Goal: Use online tool/utility: Utilize a website feature to perform a specific function

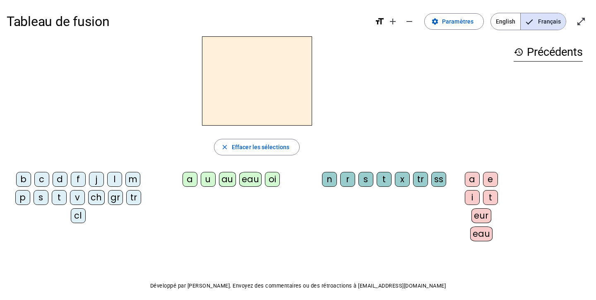
click at [228, 182] on div "au" at bounding box center [227, 179] width 17 height 15
click at [338, 181] on div "ss" at bounding box center [438, 179] width 15 height 15
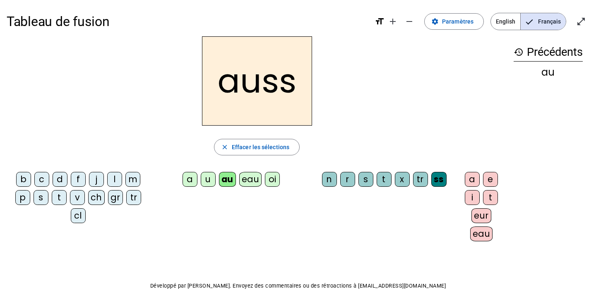
click at [338, 197] on div "i" at bounding box center [472, 197] width 15 height 15
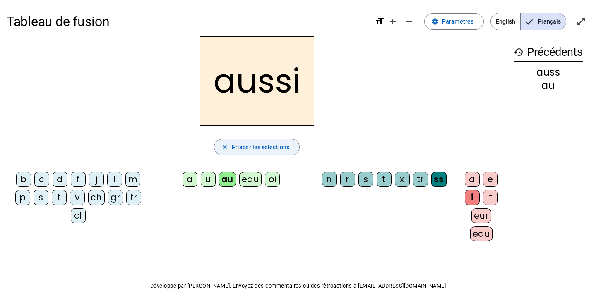
click at [260, 151] on span "Effacer les sélections" at bounding box center [261, 147] width 58 height 10
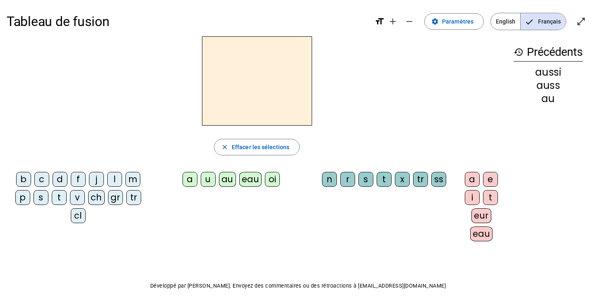
click at [233, 181] on div "au" at bounding box center [227, 179] width 17 height 15
click at [338, 181] on div "t" at bounding box center [383, 179] width 15 height 15
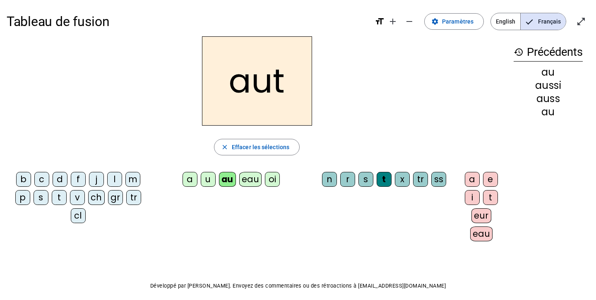
click at [338, 215] on div "eur" at bounding box center [481, 216] width 20 height 15
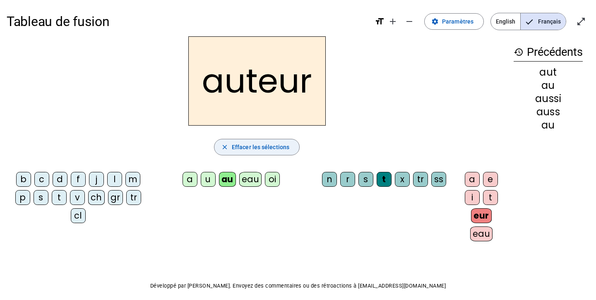
click at [261, 148] on span "Effacer les sélections" at bounding box center [261, 147] width 58 height 10
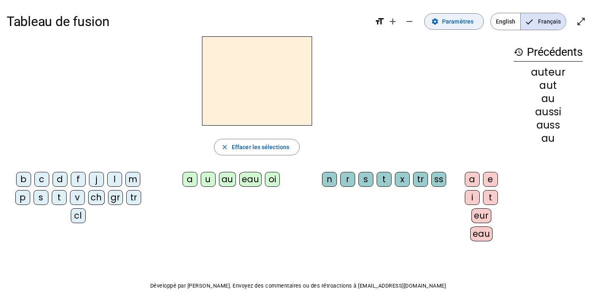
click at [338, 18] on span at bounding box center [453, 22] width 59 height 20
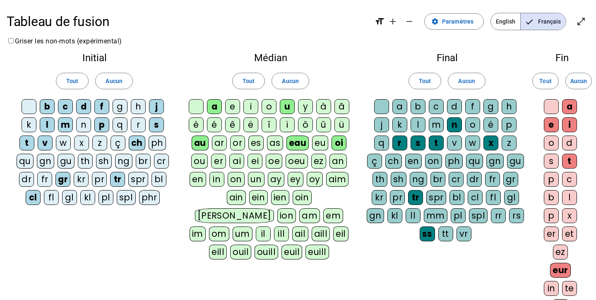
click at [338, 103] on div "d" at bounding box center [454, 106] width 15 height 15
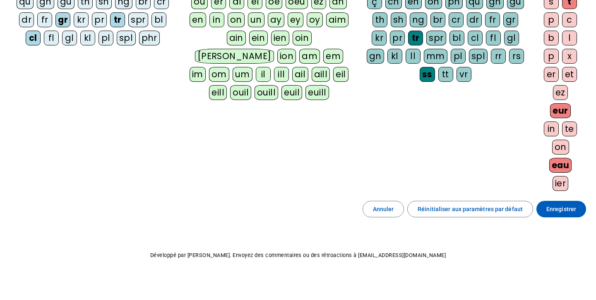
scroll to position [161, 0]
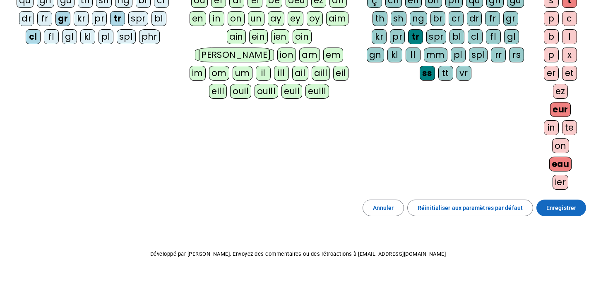
click at [338, 206] on span "Enregistrer" at bounding box center [561, 208] width 30 height 10
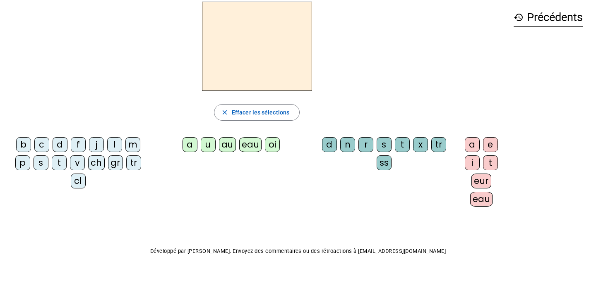
scroll to position [34, 0]
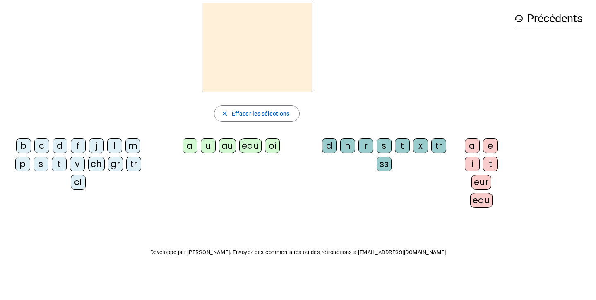
click at [97, 166] on div "ch" at bounding box center [96, 164] width 17 height 15
click at [226, 150] on div "au" at bounding box center [227, 146] width 17 height 15
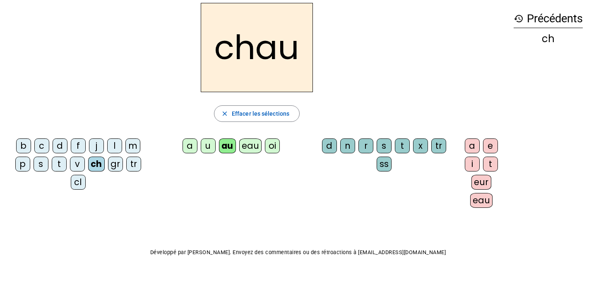
click at [334, 149] on div "d" at bounding box center [329, 146] width 15 height 15
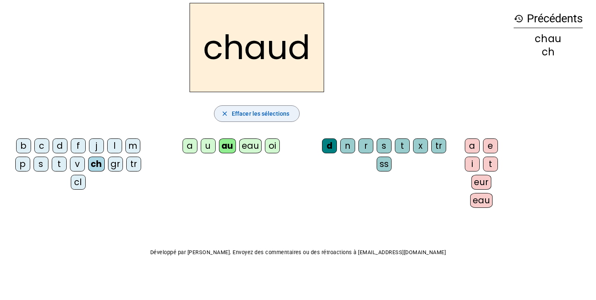
click at [246, 113] on span "Effacer les sélections" at bounding box center [261, 114] width 58 height 10
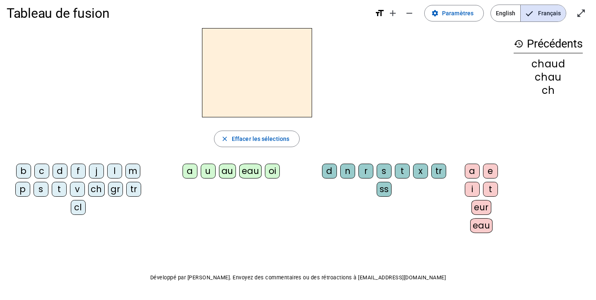
scroll to position [0, 0]
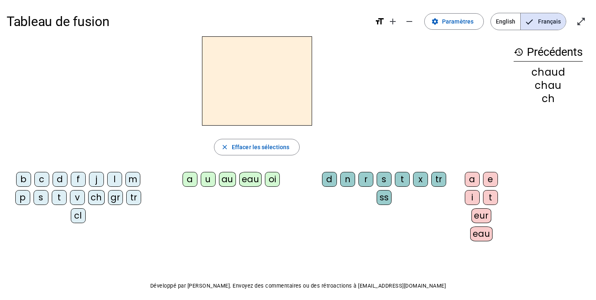
click at [98, 179] on div "j" at bounding box center [96, 179] width 15 height 15
click at [222, 180] on div "au" at bounding box center [227, 179] width 17 height 15
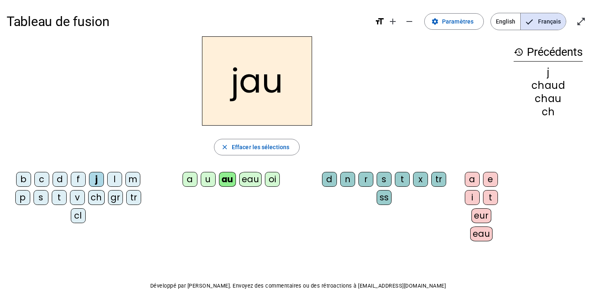
click at [338, 181] on div "n" at bounding box center [347, 179] width 15 height 15
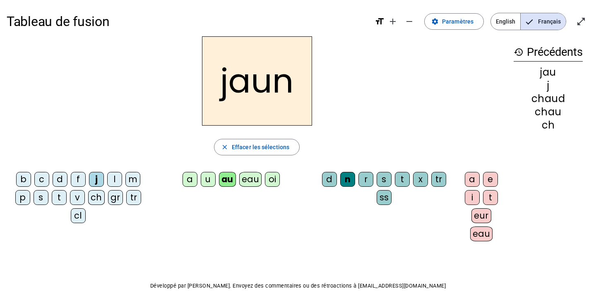
click at [338, 197] on div "i" at bounding box center [472, 197] width 15 height 15
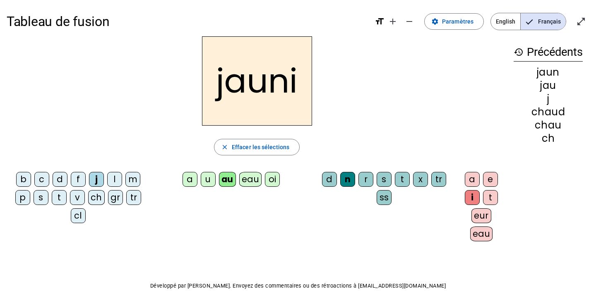
click at [338, 178] on div "e" at bounding box center [490, 179] width 15 height 15
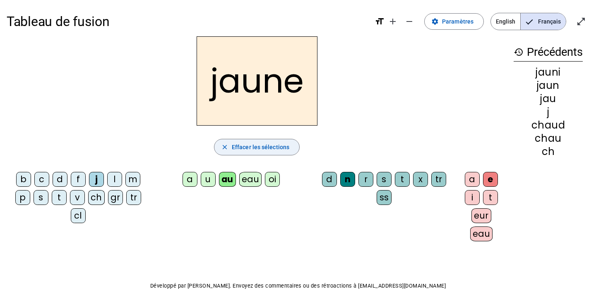
click at [263, 150] on span "Effacer les sélections" at bounding box center [261, 147] width 58 height 10
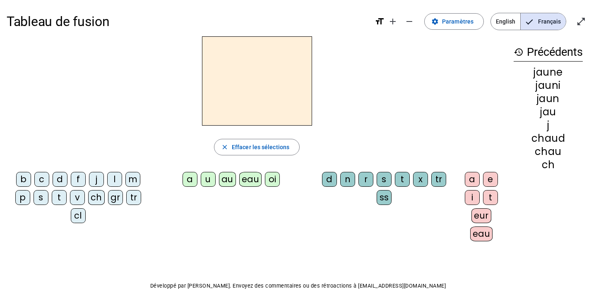
click at [275, 177] on div "oi" at bounding box center [272, 179] width 15 height 15
click at [338, 182] on div "s" at bounding box center [383, 179] width 15 height 15
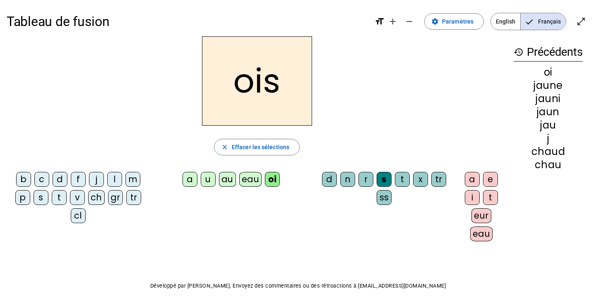
click at [338, 237] on div "eau" at bounding box center [481, 234] width 23 height 15
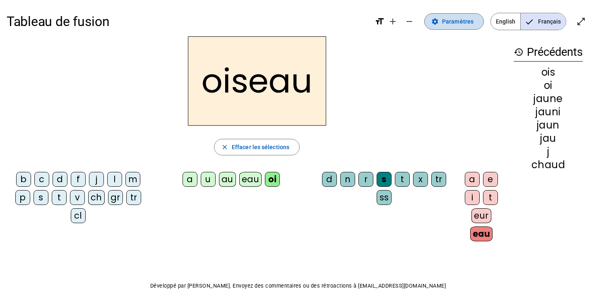
click at [338, 24] on span "Paramètres" at bounding box center [457, 22] width 31 height 10
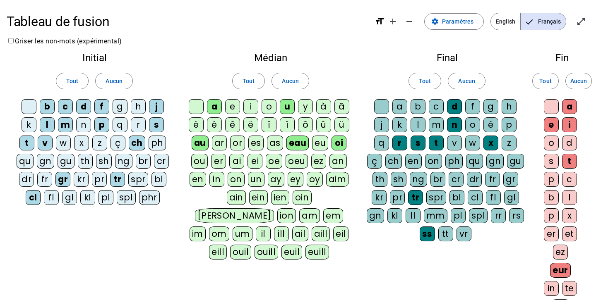
click at [338, 161] on div "an" at bounding box center [337, 161] width 17 height 15
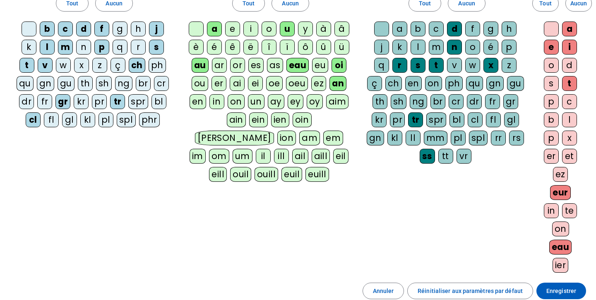
scroll to position [161, 0]
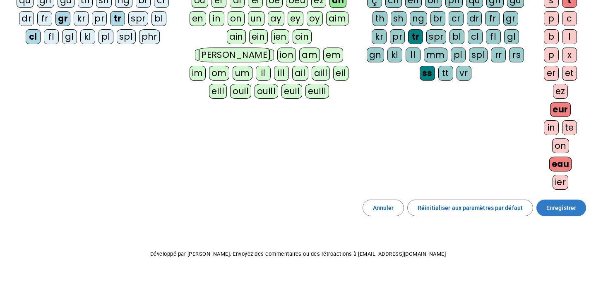
click at [338, 207] on span "Enregistrer" at bounding box center [561, 208] width 30 height 10
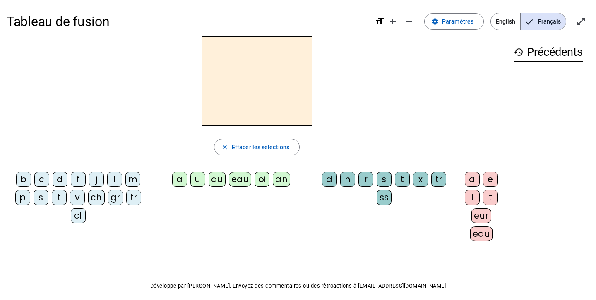
click at [134, 178] on div "m" at bounding box center [132, 179] width 15 height 15
click at [177, 180] on div "a" at bounding box center [179, 179] width 15 height 15
click at [338, 174] on div "t" at bounding box center [402, 179] width 15 height 15
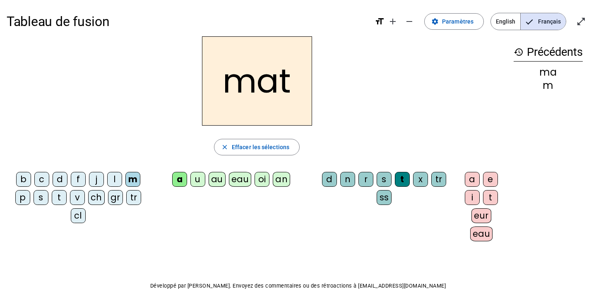
click at [338, 231] on div "eau" at bounding box center [481, 234] width 23 height 15
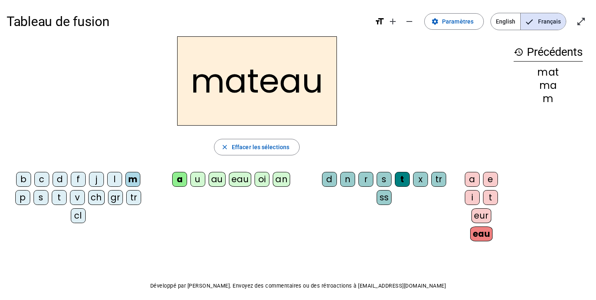
click at [216, 180] on div "au" at bounding box center [217, 179] width 17 height 15
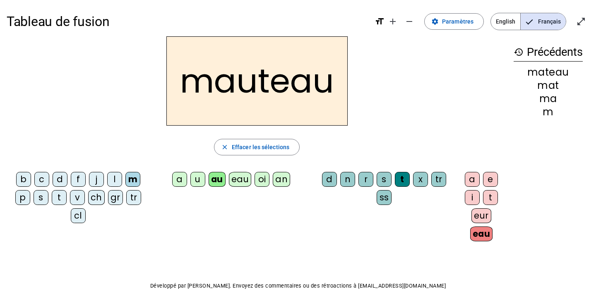
click at [285, 180] on div "an" at bounding box center [281, 179] width 17 height 15
